Goal: Navigation & Orientation: Find specific page/section

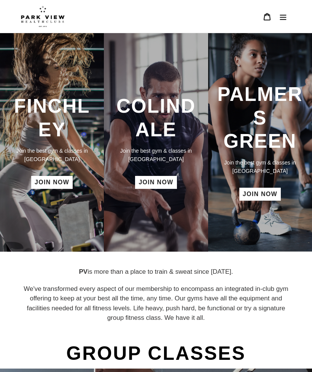
click at [264, 116] on h3 "PALMERS GREEN" at bounding box center [260, 118] width 89 height 70
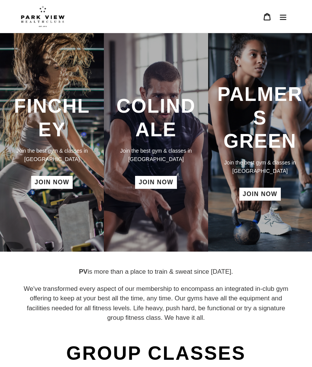
click at [268, 127] on h3 "PALMERS GREEN" at bounding box center [260, 118] width 89 height 70
click at [280, 14] on icon "Menu" at bounding box center [283, 17] width 8 height 8
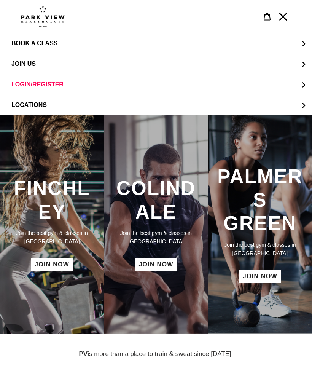
click at [262, 201] on h3 "PALMERS GREEN" at bounding box center [260, 200] width 89 height 70
click at [262, 275] on link "JOIN NOW" at bounding box center [259, 276] width 41 height 13
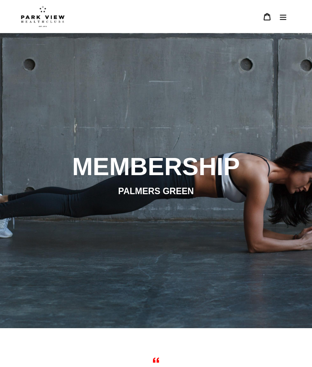
click at [288, 15] on button "Menu" at bounding box center [283, 16] width 16 height 17
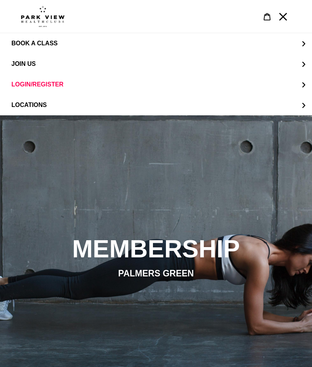
click at [41, 22] on img at bounding box center [43, 16] width 44 height 21
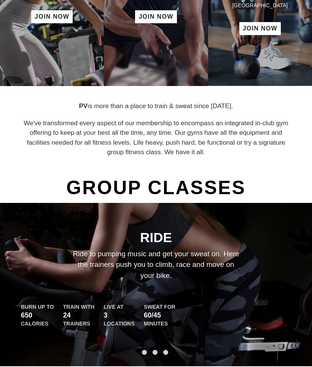
scroll to position [124, 0]
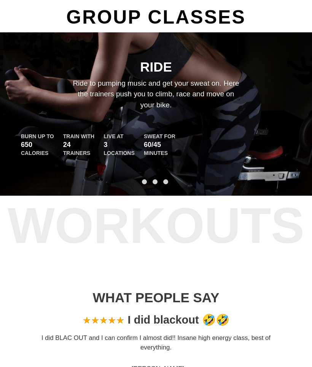
scroll to position [318, 0]
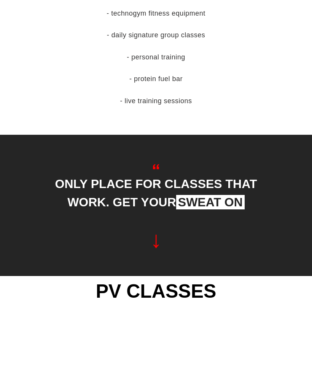
scroll to position [441, 0]
